Goal: Information Seeking & Learning: Learn about a topic

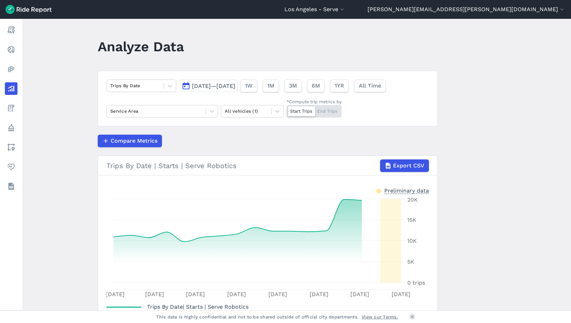
scroll to position [51, 0]
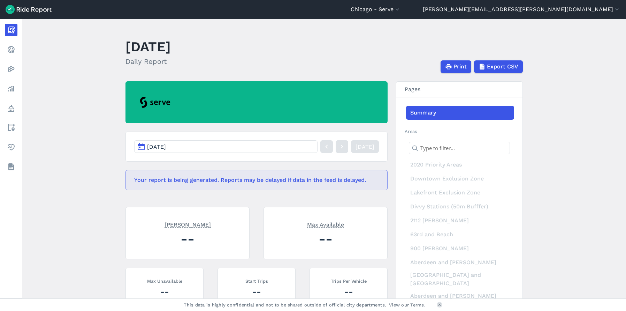
click at [219, 149] on button "[DATE]" at bounding box center [225, 146] width 183 height 13
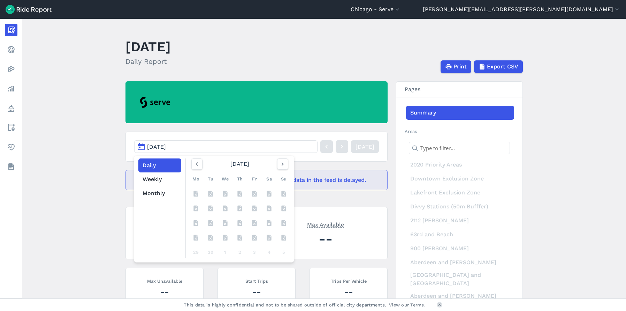
click at [223, 144] on button "[DATE]" at bounding box center [225, 146] width 183 height 13
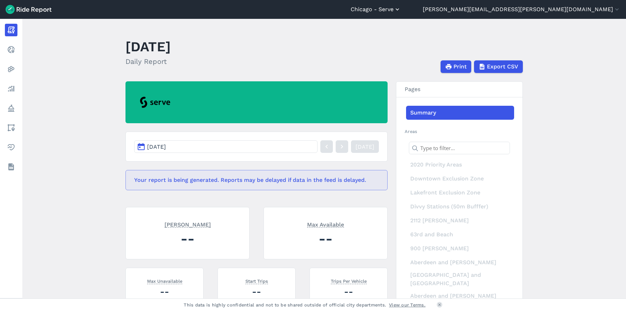
click at [401, 6] on button "Chicago - Serve" at bounding box center [376, 9] width 50 height 8
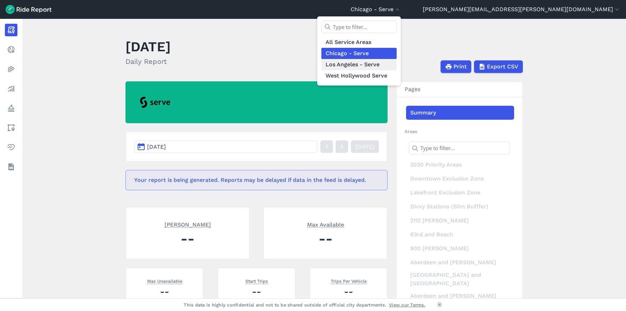
click at [397, 63] on link "Los Angeles - Serve" at bounding box center [359, 64] width 75 height 11
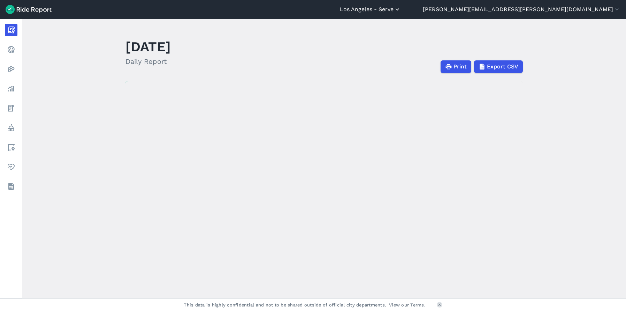
click at [401, 9] on button "Los Angeles - Serve" at bounding box center [370, 9] width 61 height 8
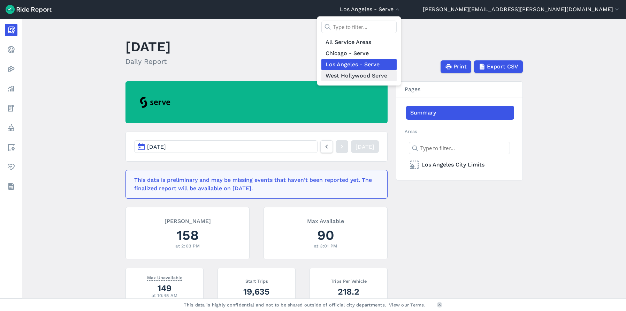
click at [397, 76] on link "West Hollywood Serve" at bounding box center [359, 75] width 75 height 11
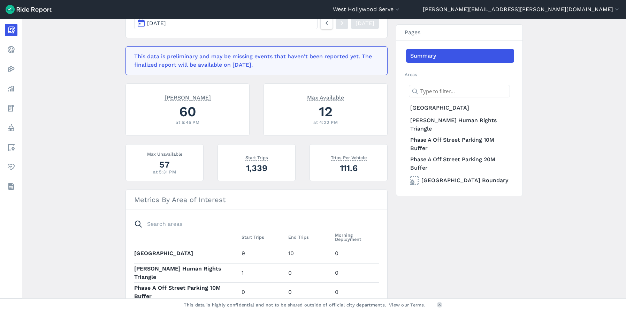
scroll to position [151, 0]
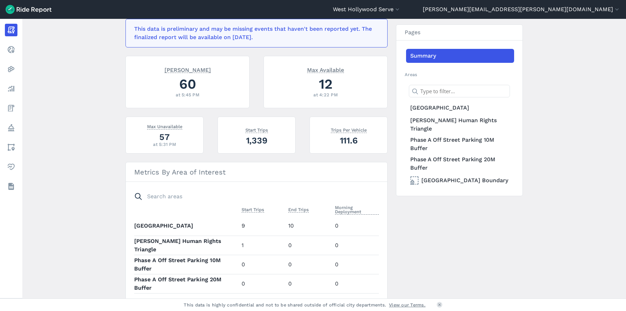
click at [412, 304] on link "View our Terms." at bounding box center [407, 304] width 37 height 7
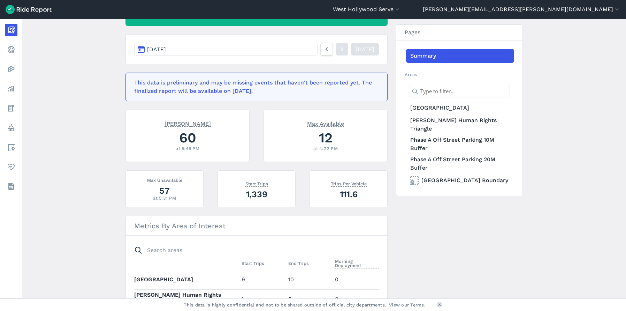
scroll to position [84, 0]
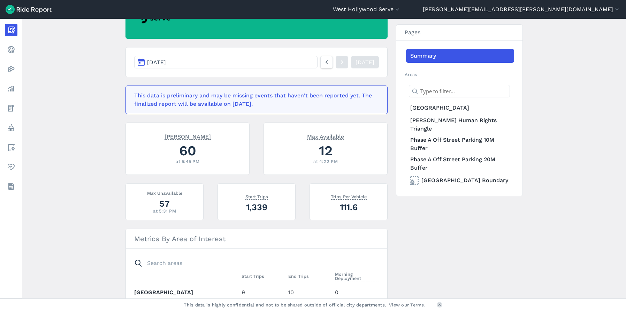
click at [192, 65] on button "[DATE]" at bounding box center [225, 62] width 183 height 13
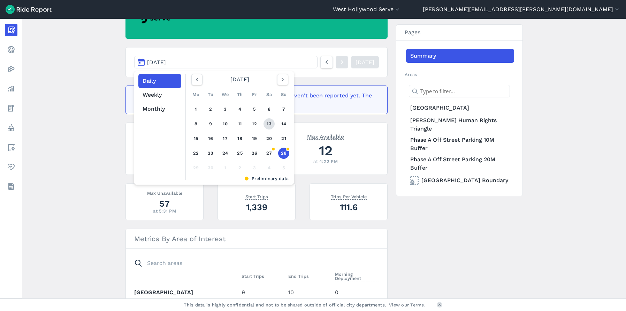
click at [269, 121] on link "13" at bounding box center [269, 123] width 11 height 11
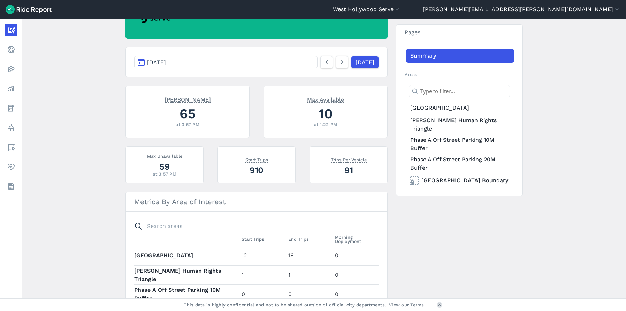
click at [259, 96] on div "[PERSON_NAME] 65 at 3:57 PM Max Available 10 at 1:22 PM" at bounding box center [252, 115] width 271 height 61
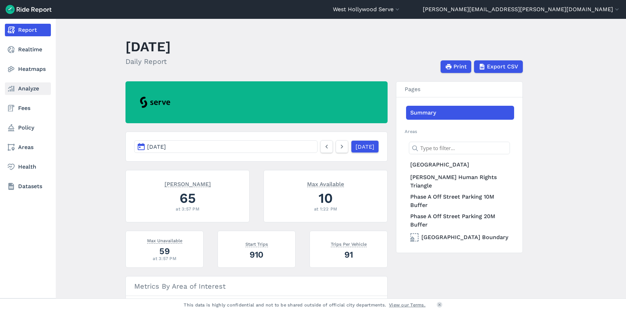
click at [16, 92] on link "Analyze" at bounding box center [28, 88] width 46 height 13
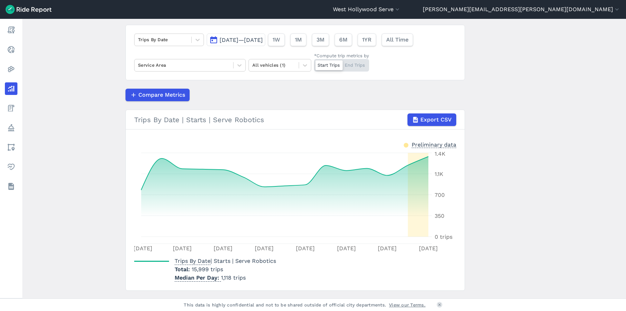
scroll to position [63, 0]
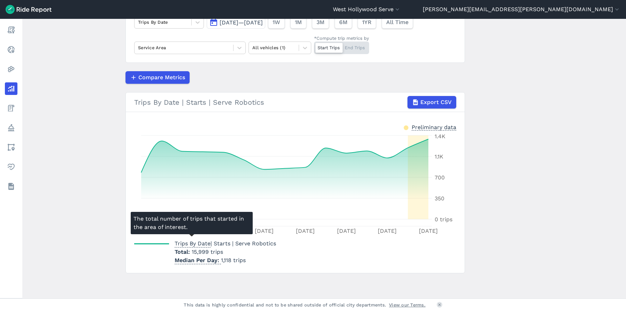
click at [187, 242] on span "Trips By Date" at bounding box center [193, 242] width 36 height 9
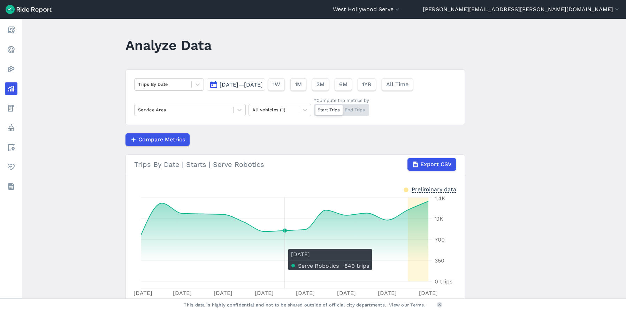
scroll to position [0, 0]
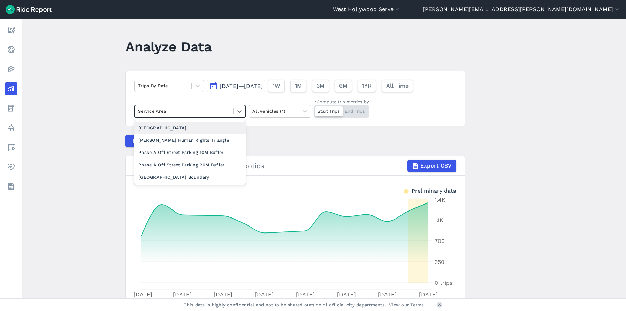
click at [164, 111] on div at bounding box center [184, 111] width 92 height 8
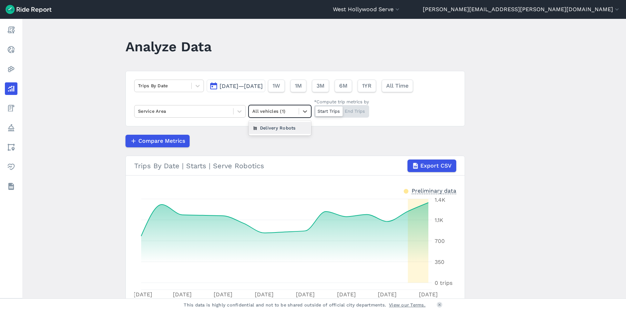
click at [271, 108] on div at bounding box center [274, 111] width 43 height 8
click at [271, 109] on div at bounding box center [274, 111] width 43 height 8
click at [332, 111] on div at bounding box center [329, 111] width 27 height 10
click at [314, 110] on input "*Compute trip metrics by Start Trips End Trips" at bounding box center [314, 107] width 0 height 5
click at [369, 116] on div "Start Trips End Trips" at bounding box center [341, 111] width 55 height 13
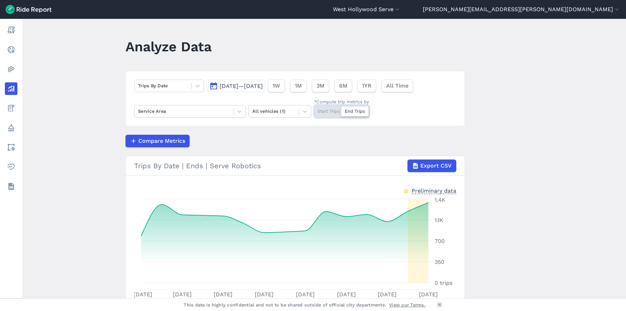
click at [314, 110] on input "*Compute trip metrics by Start Trips End Trips" at bounding box center [314, 107] width 0 height 5
click at [366, 115] on div "Start Trips End Trips" at bounding box center [341, 111] width 55 height 13
click at [314, 110] on input "*Compute trip metrics by Start Trips End Trips" at bounding box center [314, 107] width 0 height 5
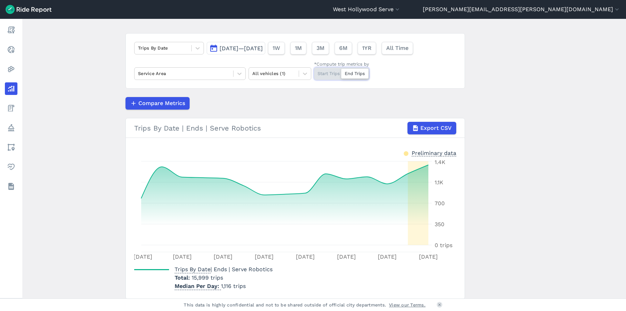
scroll to position [63, 0]
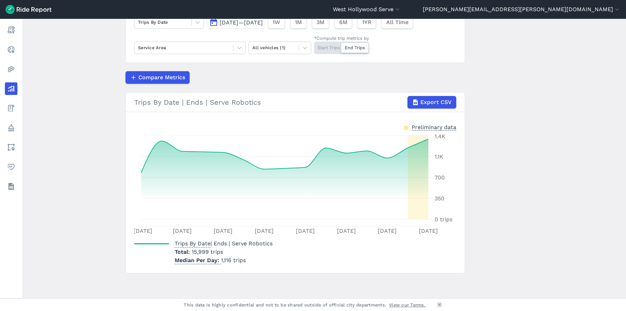
click at [324, 45] on div "Start Trips End Trips" at bounding box center [341, 48] width 55 height 13
click at [314, 45] on input "*Compute trip metrics by Start Trips End Trips" at bounding box center [314, 44] width 0 height 5
click at [357, 50] on div "Start Trips End Trips" at bounding box center [341, 48] width 55 height 13
click at [314, 46] on input "*Compute trip metrics by Start Trips End Trips" at bounding box center [314, 44] width 0 height 5
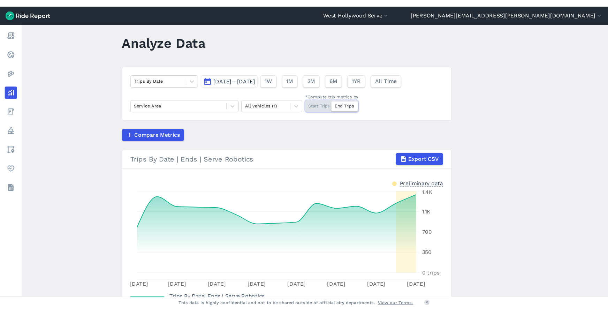
scroll to position [43, 0]
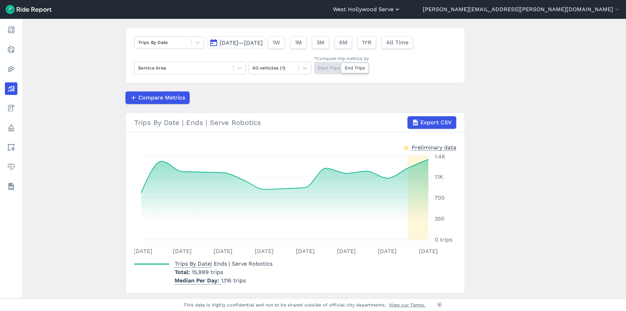
click at [401, 10] on button "West Hollywood Serve" at bounding box center [367, 9] width 68 height 8
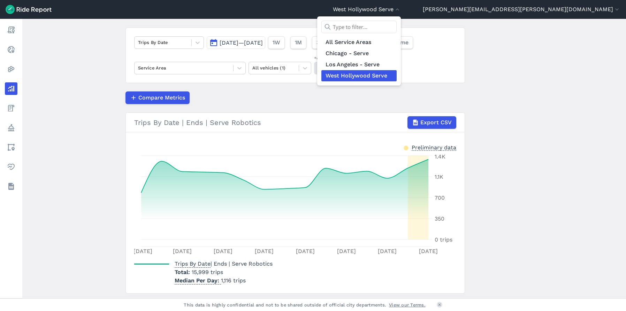
drag, startPoint x: 364, startPoint y: 104, endPoint x: 357, endPoint y: 99, distance: 8.2
click at [362, 103] on div at bounding box center [313, 155] width 626 height 311
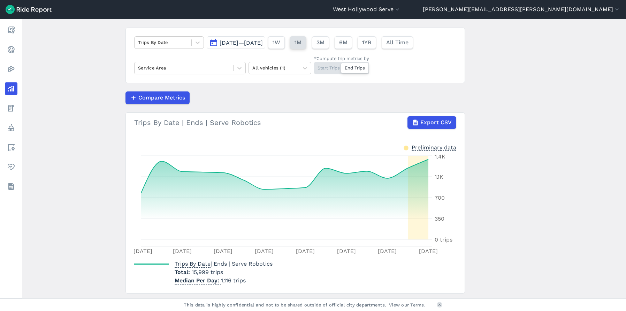
click at [306, 47] on button "1M" at bounding box center [298, 42] width 16 height 13
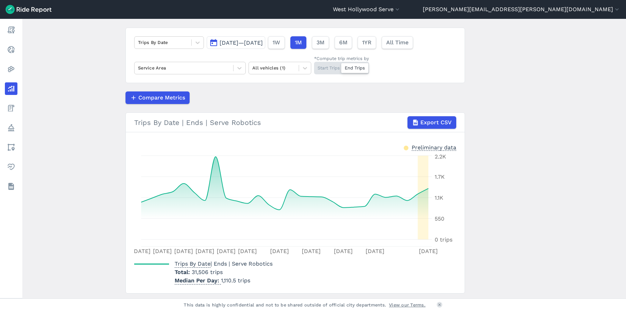
click at [327, 68] on div "Start Trips End Trips" at bounding box center [341, 68] width 55 height 13
click at [314, 66] on input "*Compute trip metrics by Start Trips End Trips" at bounding box center [314, 64] width 0 height 5
click at [359, 66] on div "Start Trips End Trips" at bounding box center [341, 68] width 55 height 13
click at [314, 66] on input "*Compute trip metrics by Start Trips End Trips" at bounding box center [314, 64] width 0 height 5
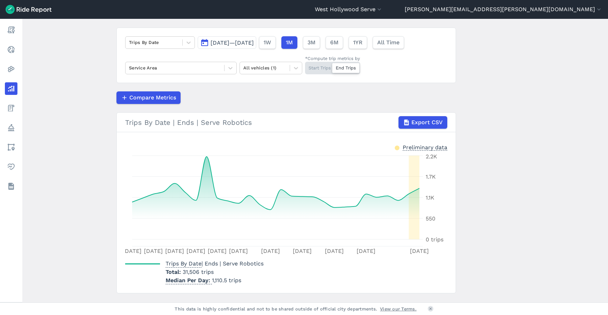
click at [515, 165] on main "Analyze Data Trips By Date [DATE]—[DATE] 1W 1M 3M 6M 1YR All Time Service Area …" at bounding box center [315, 161] width 586 height 284
click at [389, 308] on link "View our Terms." at bounding box center [398, 309] width 37 height 7
